Goal: Find specific page/section: Find specific page/section

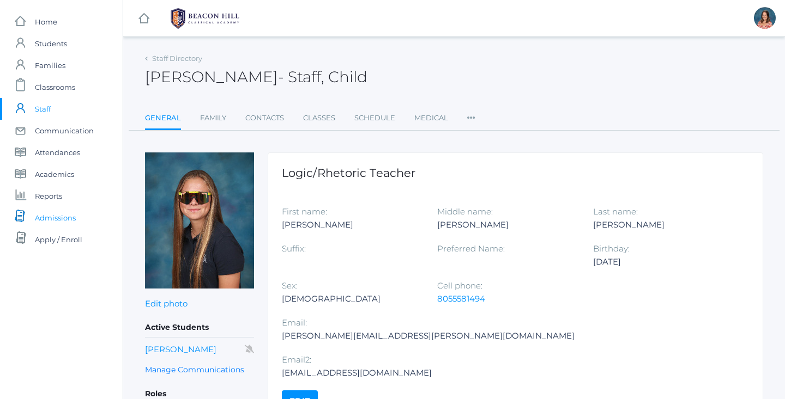
click at [57, 221] on span "Admissions" at bounding box center [55, 218] width 41 height 22
click at [52, 222] on span "Admissions" at bounding box center [55, 218] width 41 height 22
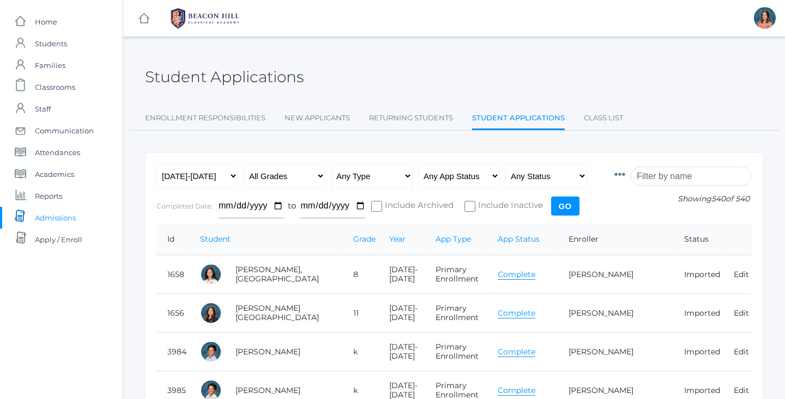
click at [678, 174] on input "search" at bounding box center [690, 176] width 121 height 19
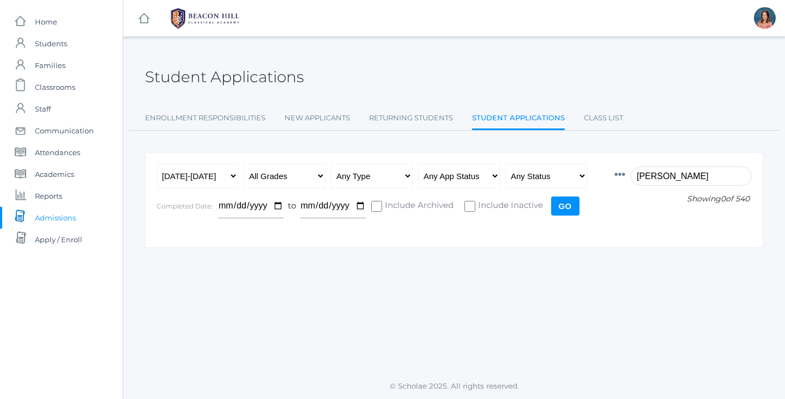
click at [680, 175] on input "langseth" at bounding box center [690, 176] width 121 height 19
type input "saylor"
select select "[DATE]-[DATE]"
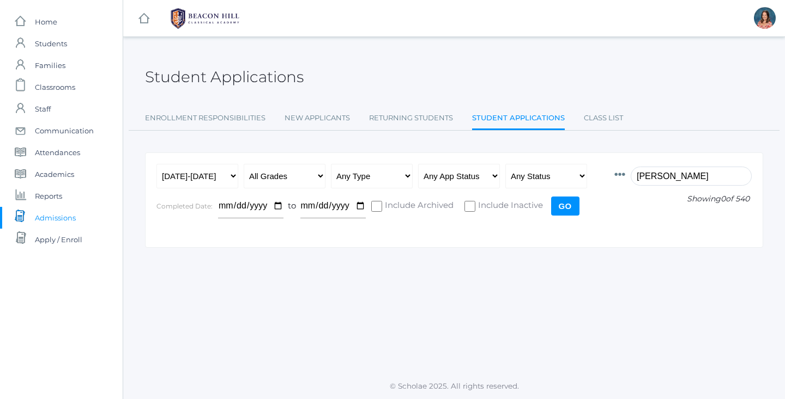
click at [567, 208] on input "Go" at bounding box center [565, 206] width 28 height 19
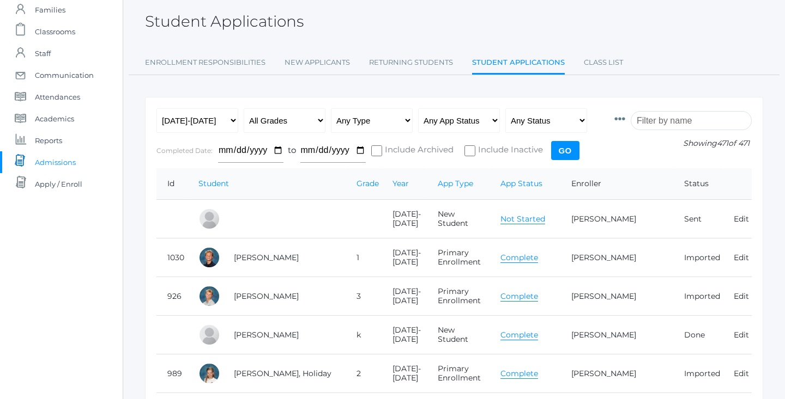
scroll to position [58, 0]
